Goal: Information Seeking & Learning: Learn about a topic

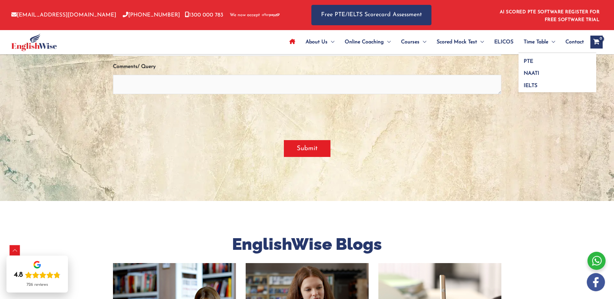
scroll to position [1684, 0]
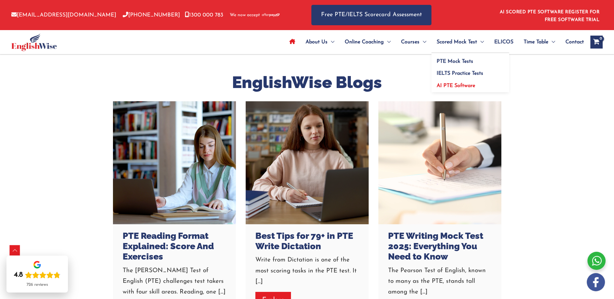
click at [453, 85] on span "AI PTE Software" at bounding box center [456, 85] width 39 height 5
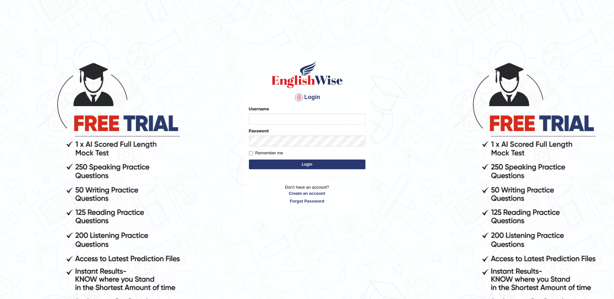
click at [279, 121] on input "Username" at bounding box center [307, 119] width 117 height 11
type input "aliameeni110"
click at [249, 160] on button "Login" at bounding box center [307, 165] width 117 height 10
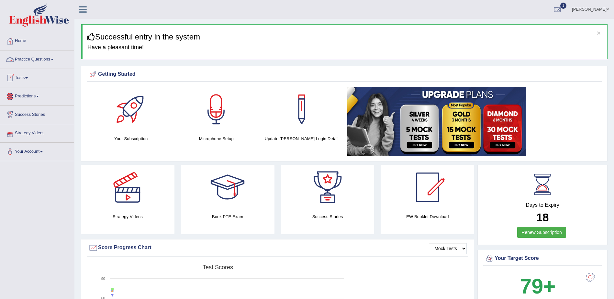
click at [42, 60] on link "Practice Questions" at bounding box center [37, 59] width 74 height 16
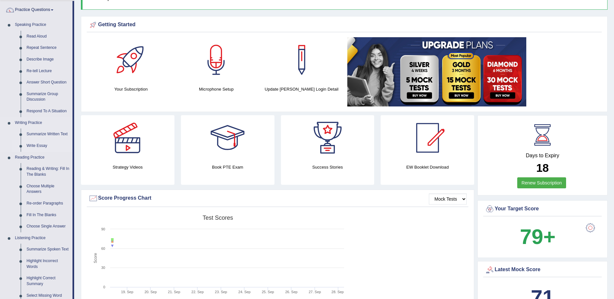
scroll to position [65, 0]
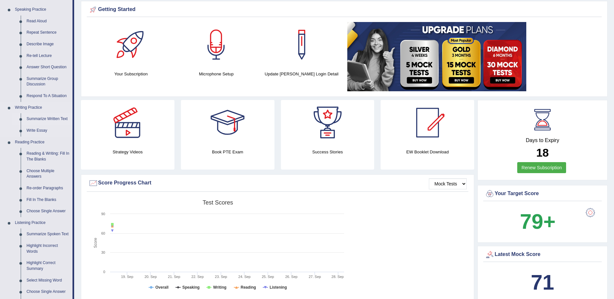
click at [56, 119] on link "Summarize Written Text" at bounding box center [48, 119] width 49 height 12
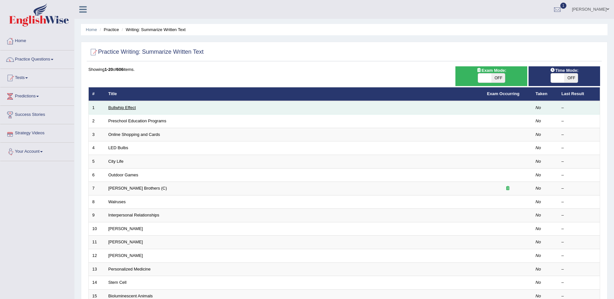
click at [128, 107] on link "Bullwhip Effect" at bounding box center [122, 107] width 28 height 5
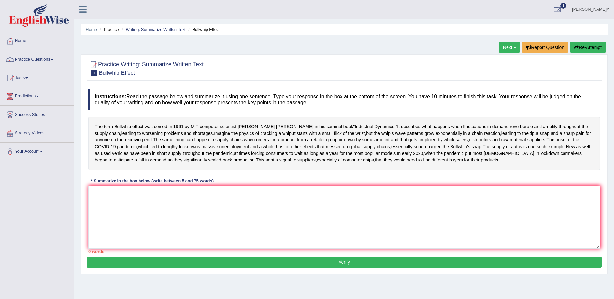
drag, startPoint x: 493, startPoint y: 155, endPoint x: 403, endPoint y: 153, distance: 89.7
click at [415, 152] on div "The term Bullwhip effect was coined in 1961 by MIT computer scientist Jay Forre…" at bounding box center [344, 143] width 512 height 53
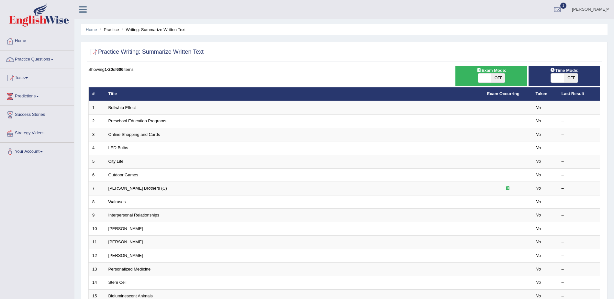
click at [490, 75] on span at bounding box center [485, 77] width 14 height 9
click at [566, 79] on span "OFF" at bounding box center [571, 77] width 14 height 9
checkbox input "true"
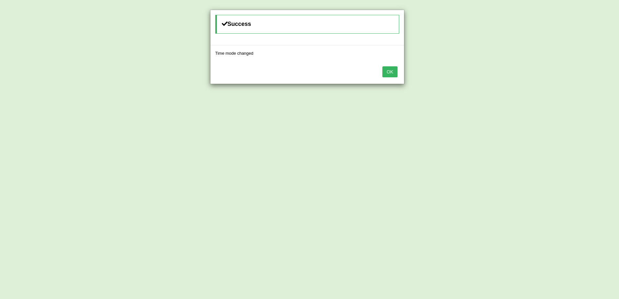
click at [387, 71] on button "OK" at bounding box center [389, 71] width 15 height 11
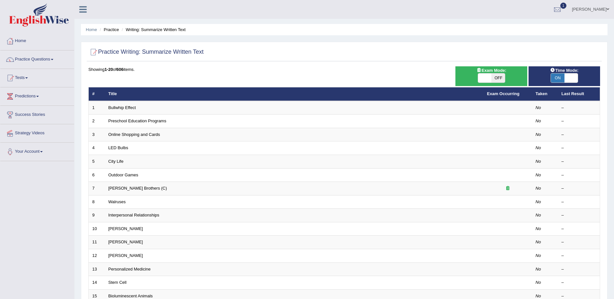
click at [494, 77] on span "OFF" at bounding box center [498, 77] width 14 height 9
checkbox input "true"
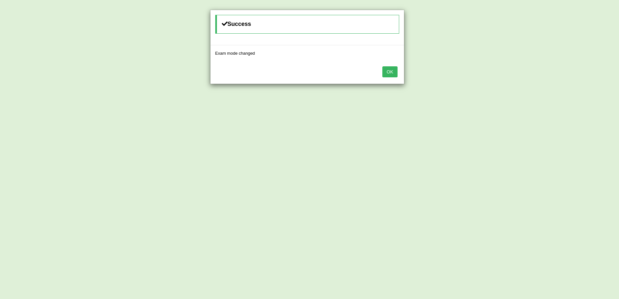
click at [387, 70] on button "OK" at bounding box center [389, 71] width 15 height 11
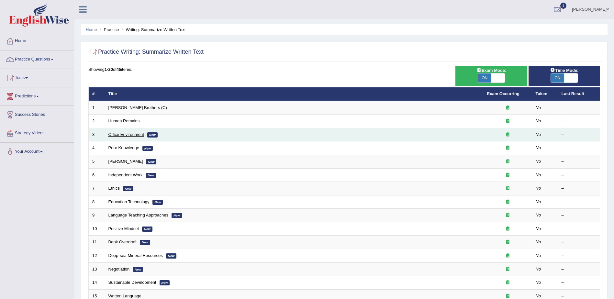
click at [132, 133] on link "Office Environment" at bounding box center [126, 134] width 36 height 5
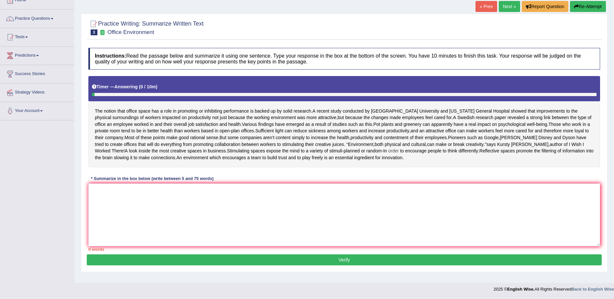
scroll to position [48, 0]
drag, startPoint x: 228, startPoint y: 165, endPoint x: 157, endPoint y: 154, distance: 71.4
click at [158, 154] on div "The notion that office space has a role in promoting or inhibiting performance …" at bounding box center [344, 121] width 512 height 91
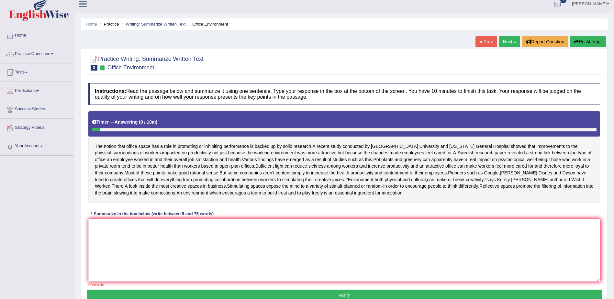
scroll to position [0, 0]
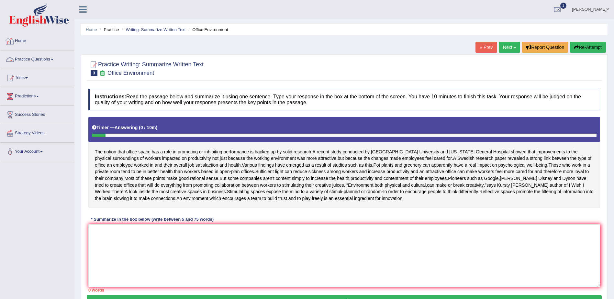
click at [32, 58] on link "Practice Questions" at bounding box center [37, 59] width 74 height 16
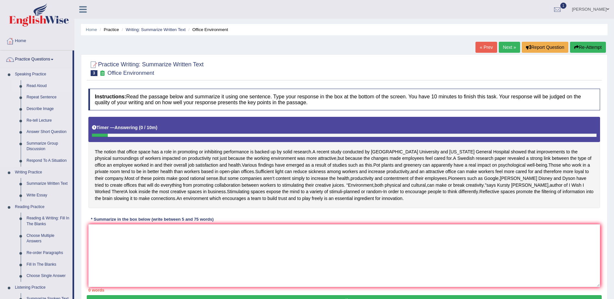
click at [40, 85] on link "Read Aloud" at bounding box center [48, 86] width 49 height 12
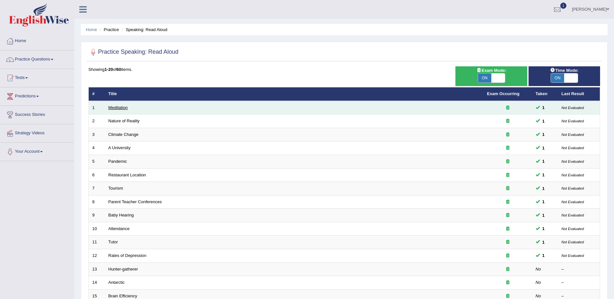
click at [126, 106] on link "Meditation" at bounding box center [117, 107] width 19 height 5
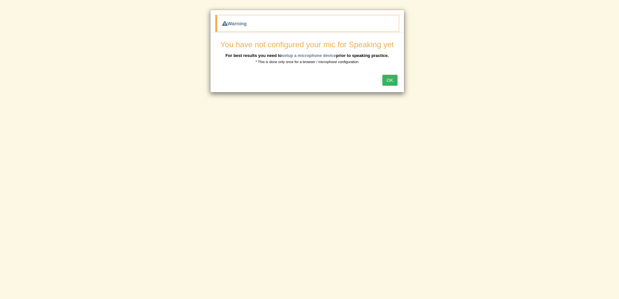
click at [390, 79] on button "OK" at bounding box center [389, 80] width 15 height 11
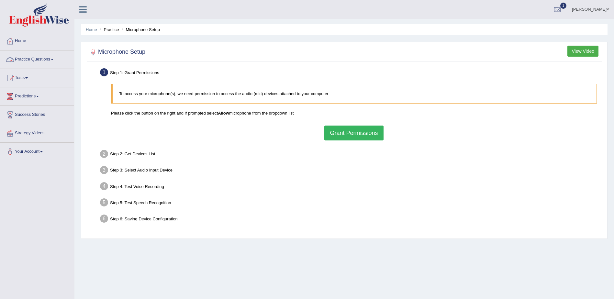
click at [42, 60] on link "Practice Questions" at bounding box center [37, 59] width 74 height 16
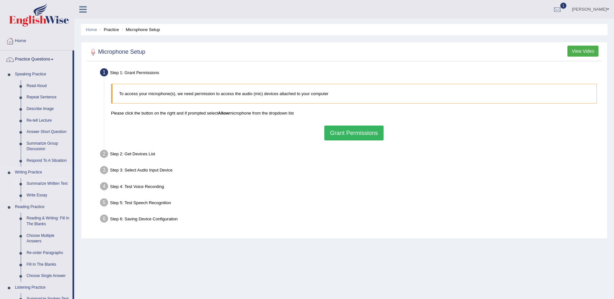
click at [52, 182] on link "Summarize Written Text" at bounding box center [48, 184] width 49 height 12
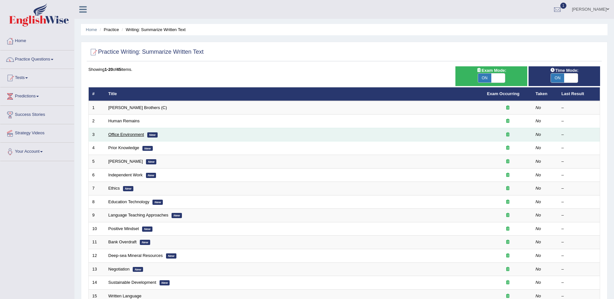
click at [129, 133] on link "Office Environment" at bounding box center [126, 134] width 36 height 5
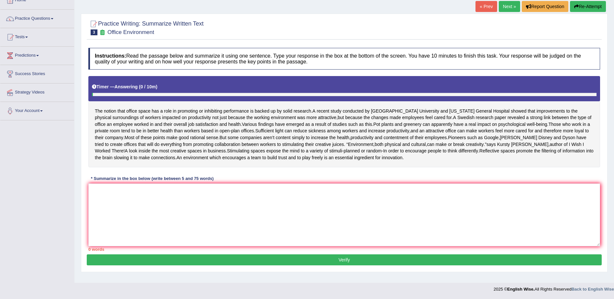
scroll to position [48, 0]
click at [336, 204] on textarea at bounding box center [344, 215] width 512 height 63
type textarea "T"
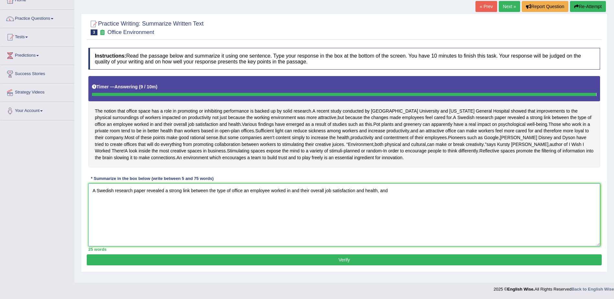
type textarea "A Swedish research paper revealed a strong link between the type of office an e…"
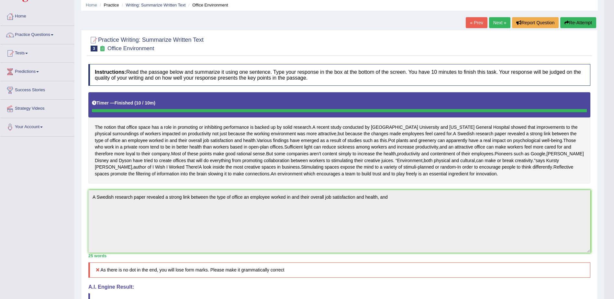
scroll to position [0, 0]
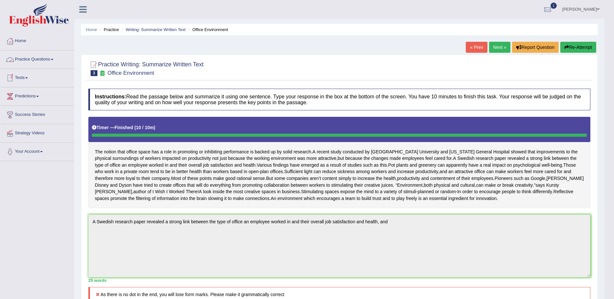
click at [47, 57] on link "Practice Questions" at bounding box center [37, 59] width 74 height 16
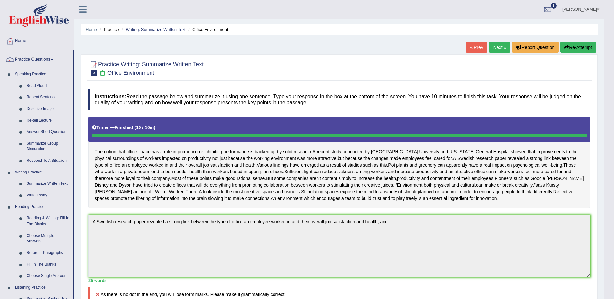
click at [498, 46] on link "Next »" at bounding box center [499, 47] width 21 height 11
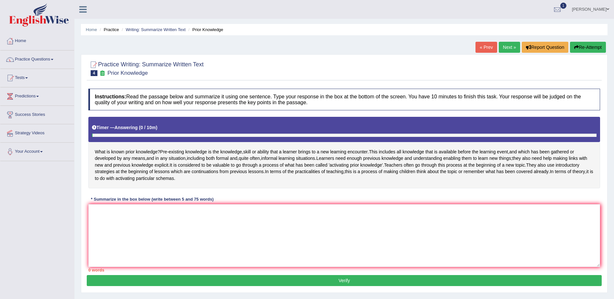
scroll to position [32, 0]
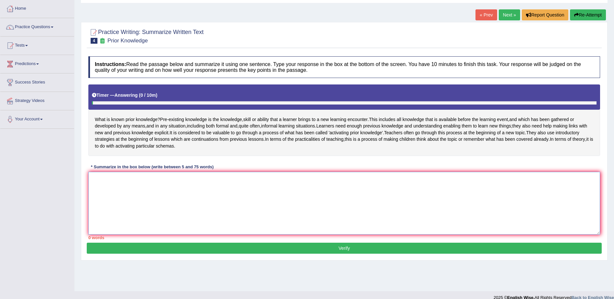
click at [301, 212] on textarea at bounding box center [344, 203] width 512 height 63
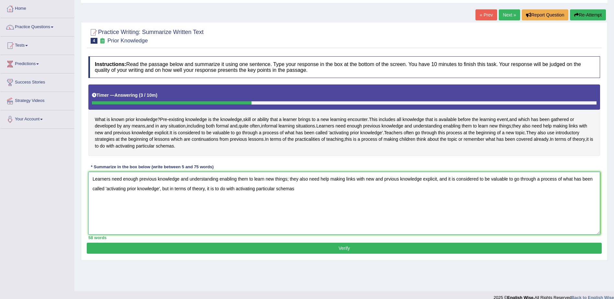
drag, startPoint x: 199, startPoint y: 202, endPoint x: 307, endPoint y: 204, distance: 107.8
click at [307, 204] on textarea "Learners need enough previous knowledge and understanding enabling them to lear…" at bounding box center [344, 203] width 512 height 63
drag, startPoint x: 123, startPoint y: 192, endPoint x: 137, endPoint y: 192, distance: 13.9
click at [137, 192] on textarea "Learners need enough previous knowledge and understanding enabling them to lear…" at bounding box center [344, 203] width 512 height 63
drag, startPoint x: 251, startPoint y: 190, endPoint x: 261, endPoint y: 192, distance: 9.9
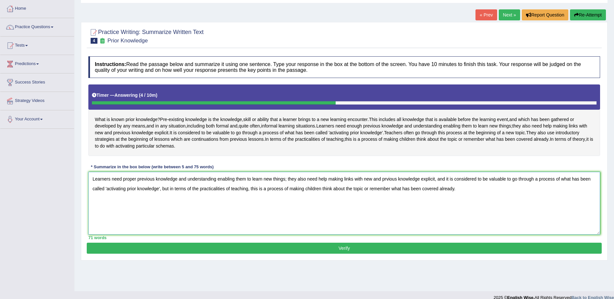
click at [261, 192] on textarea "Learners need proper previous knowledge and understanding enabling them to lear…" at bounding box center [344, 203] width 512 height 63
drag, startPoint x: 322, startPoint y: 191, endPoint x: 330, endPoint y: 191, distance: 8.7
click at [330, 191] on textarea "Learners need proper previous knowledge and understanding enabling them to acqu…" at bounding box center [344, 203] width 512 height 63
click at [397, 190] on textarea "Learners need proper previous knowledge and understanding enabling them to acqu…" at bounding box center [344, 203] width 512 height 63
drag, startPoint x: 244, startPoint y: 201, endPoint x: 260, endPoint y: 202, distance: 15.9
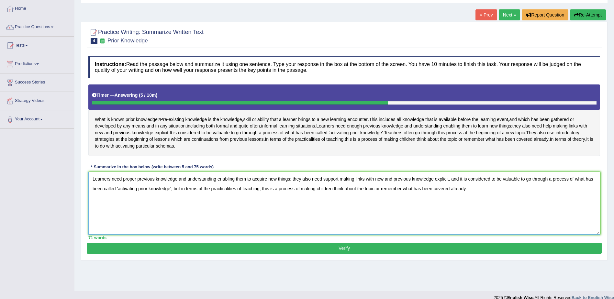
click at [260, 202] on textarea "Learners need proper previous knowledge and understanding enabling them to acqu…" at bounding box center [344, 203] width 512 height 63
click at [268, 214] on textarea "Learners need proper previous knowledge and understanding enabling them to acqu…" at bounding box center [344, 203] width 512 height 63
drag, startPoint x: 318, startPoint y: 202, endPoint x: 333, endPoint y: 203, distance: 15.2
click at [333, 203] on textarea "Learners need proper previous knowledge and understanding enabling them to acqu…" at bounding box center [344, 203] width 512 height 63
click at [495, 200] on textarea "Learners need proper previous knowledge and understanding enabling them to acqu…" at bounding box center [344, 203] width 512 height 63
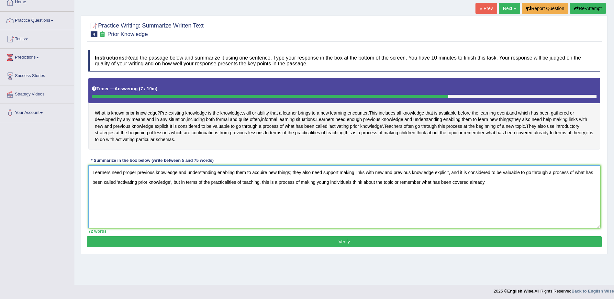
scroll to position [41, 0]
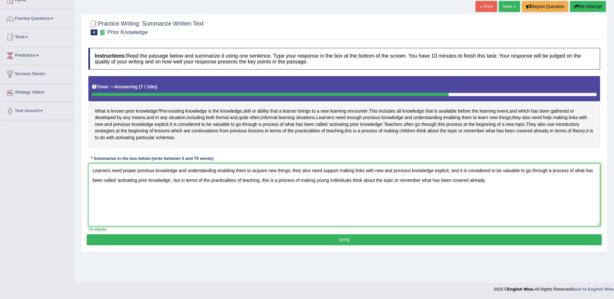
type textarea "Learners need proper previous knowledge and understanding enabling them to acqu…"
click at [405, 245] on button "Verify" at bounding box center [344, 239] width 515 height 11
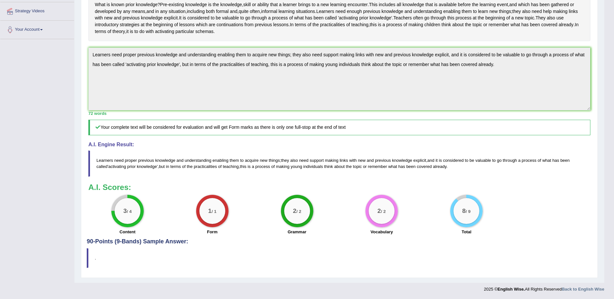
scroll to position [135, 0]
click at [161, 241] on h4 "90-Points (9-Bands) Sample Answer:" at bounding box center [339, 103] width 505 height 283
drag, startPoint x: 232, startPoint y: 168, endPoint x: 239, endPoint y: 168, distance: 6.2
click at [240, 168] on span "this" at bounding box center [243, 166] width 6 height 5
click at [255, 169] on span "process" at bounding box center [262, 166] width 15 height 5
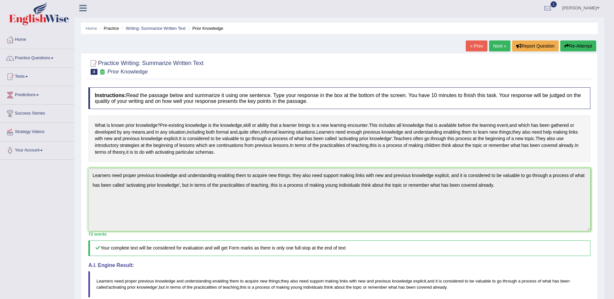
scroll to position [0, 0]
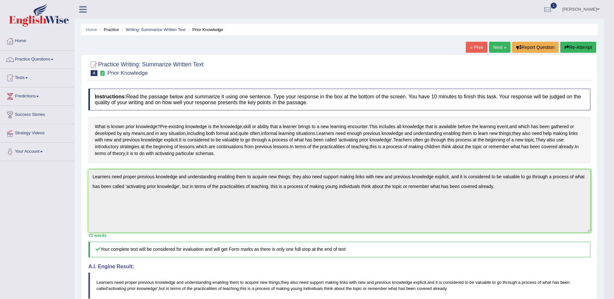
click at [500, 50] on link "Next »" at bounding box center [499, 47] width 21 height 11
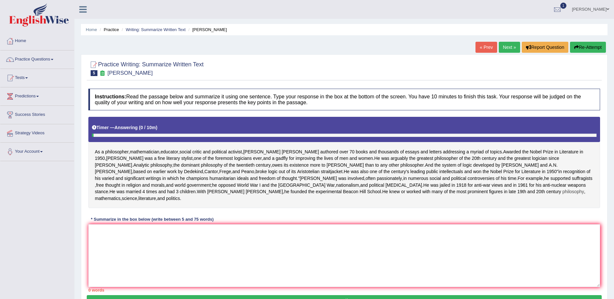
scroll to position [32, 0]
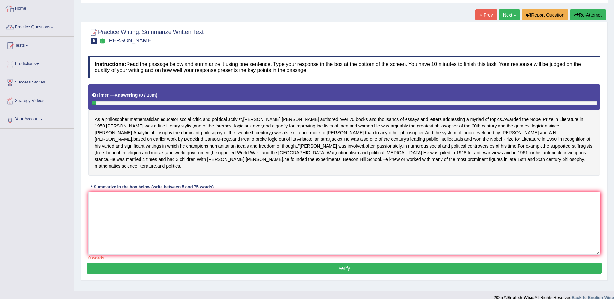
click at [43, 29] on link "Practice Questions" at bounding box center [37, 26] width 74 height 16
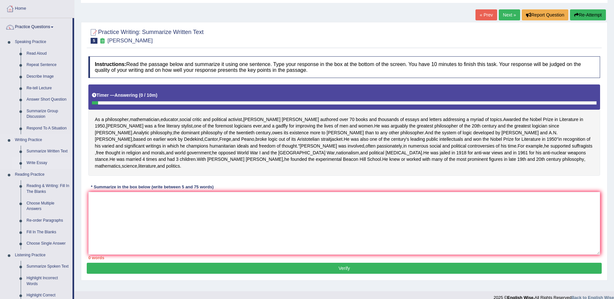
click at [38, 163] on link "Write Essay" at bounding box center [48, 163] width 49 height 12
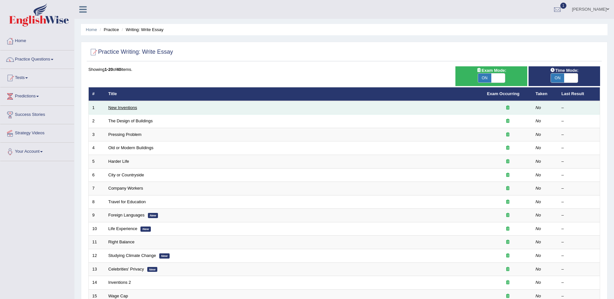
click at [131, 109] on link "New Inventions" at bounding box center [122, 107] width 29 height 5
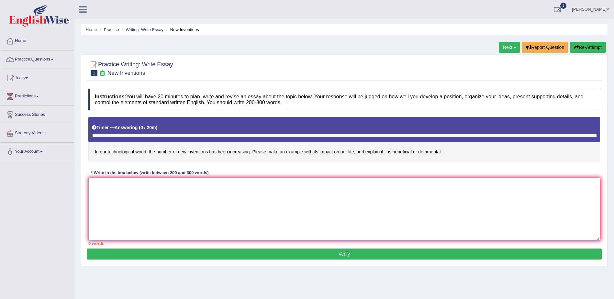
click at [361, 214] on textarea at bounding box center [344, 209] width 512 height 63
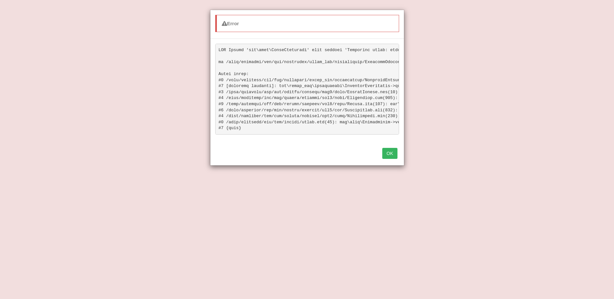
click at [388, 158] on button "OK" at bounding box center [389, 153] width 15 height 11
